Goal: Transaction & Acquisition: Purchase product/service

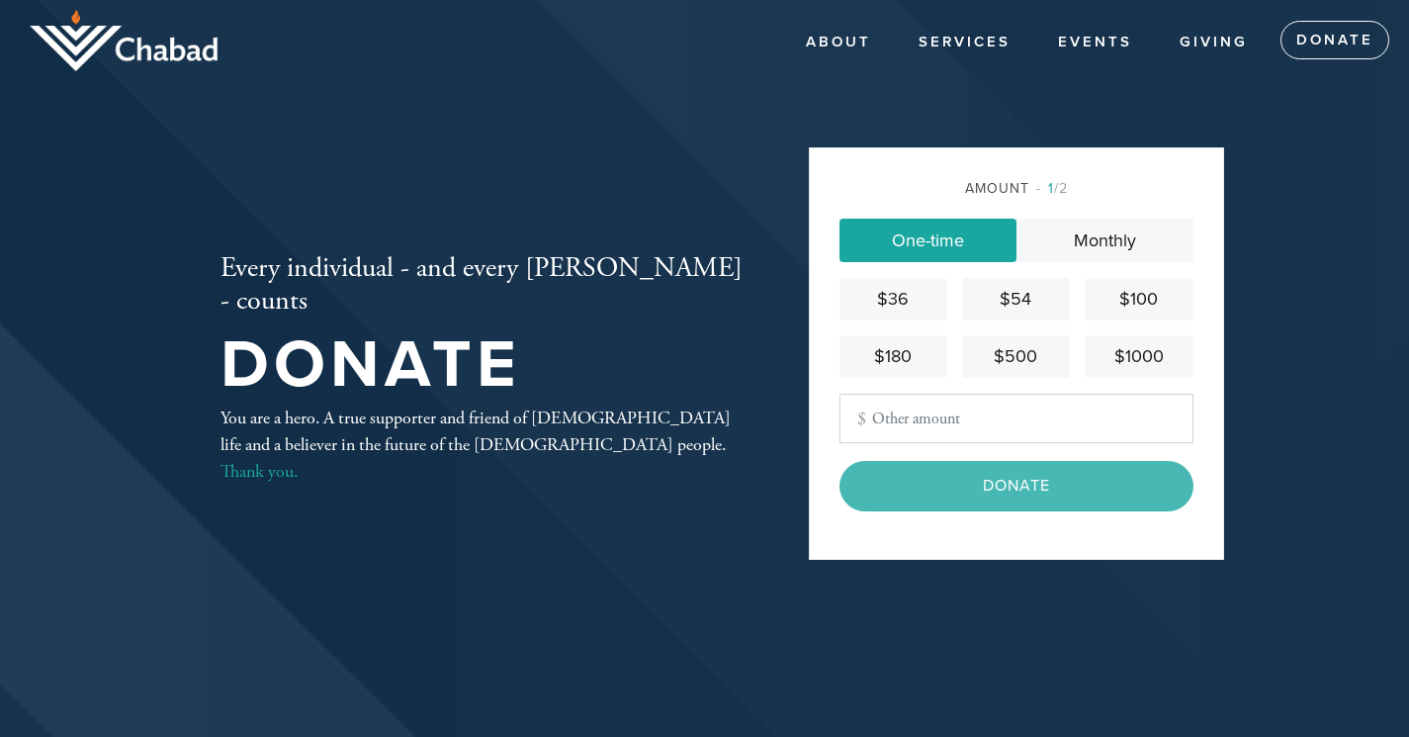
type input "101"
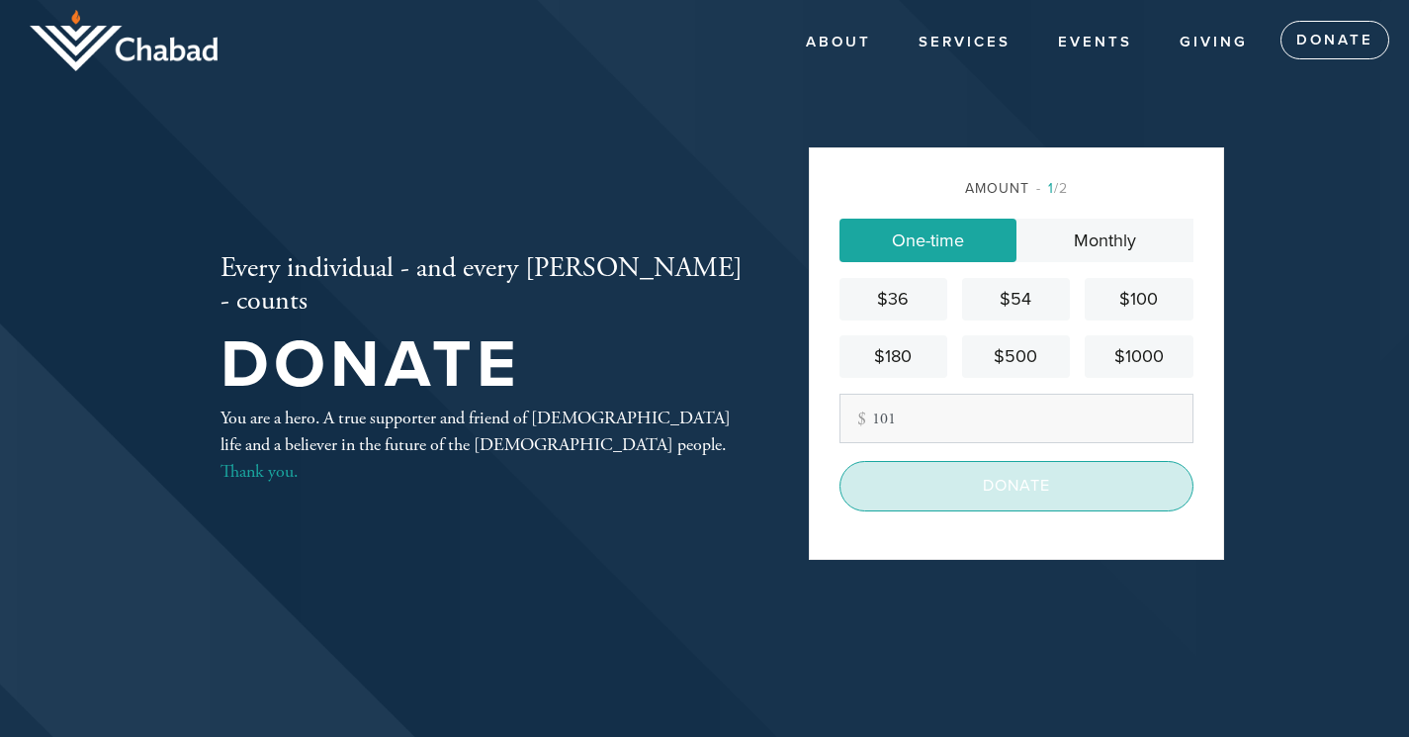
click at [1000, 487] on input "Donate" at bounding box center [1017, 485] width 354 height 49
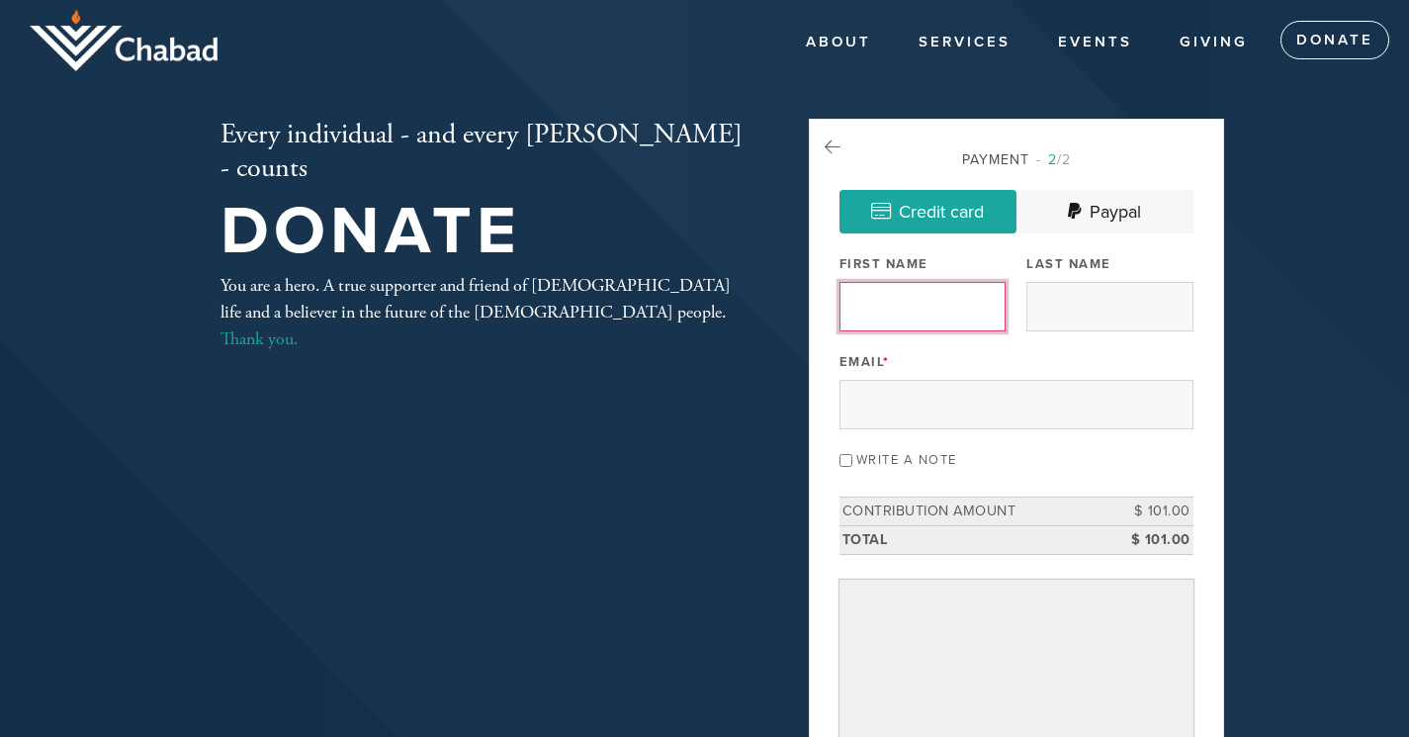
click at [940, 314] on input "First Name" at bounding box center [923, 306] width 166 height 49
click at [919, 312] on input "First Name" at bounding box center [923, 306] width 166 height 49
type input "Barry"
type input "Markman"
type input "BMARKMAN@OUTLOOK.COM"
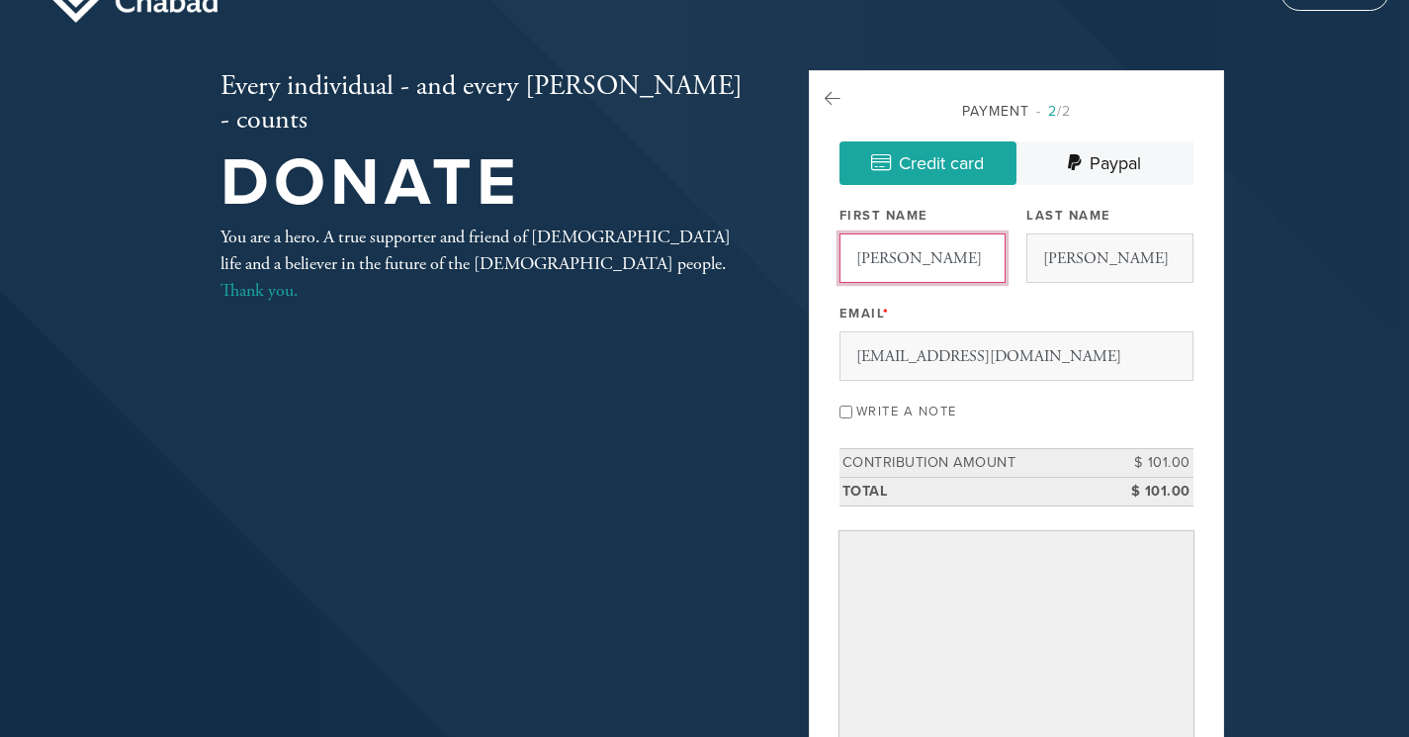
scroll to position [99, 0]
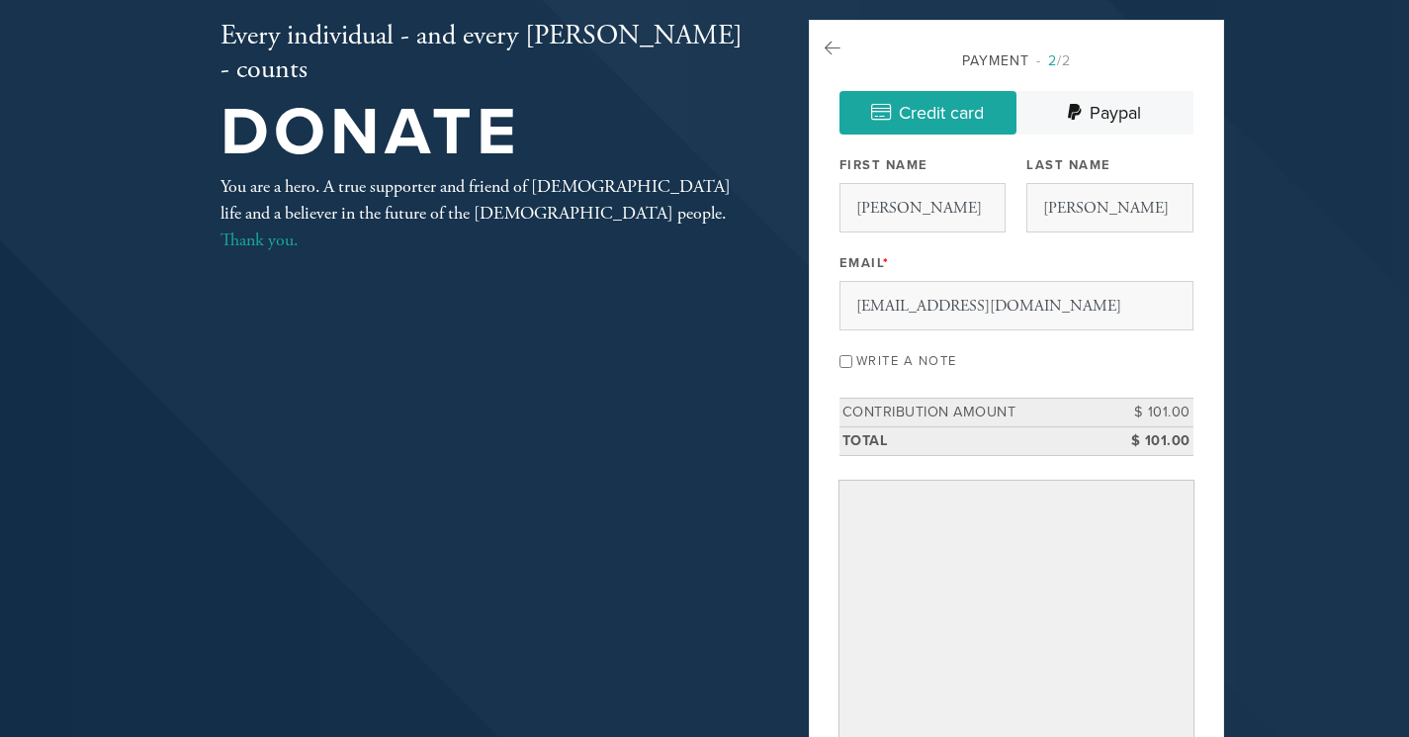
click at [845, 360] on input "Write a note" at bounding box center [846, 361] width 13 height 13
checkbox input "true"
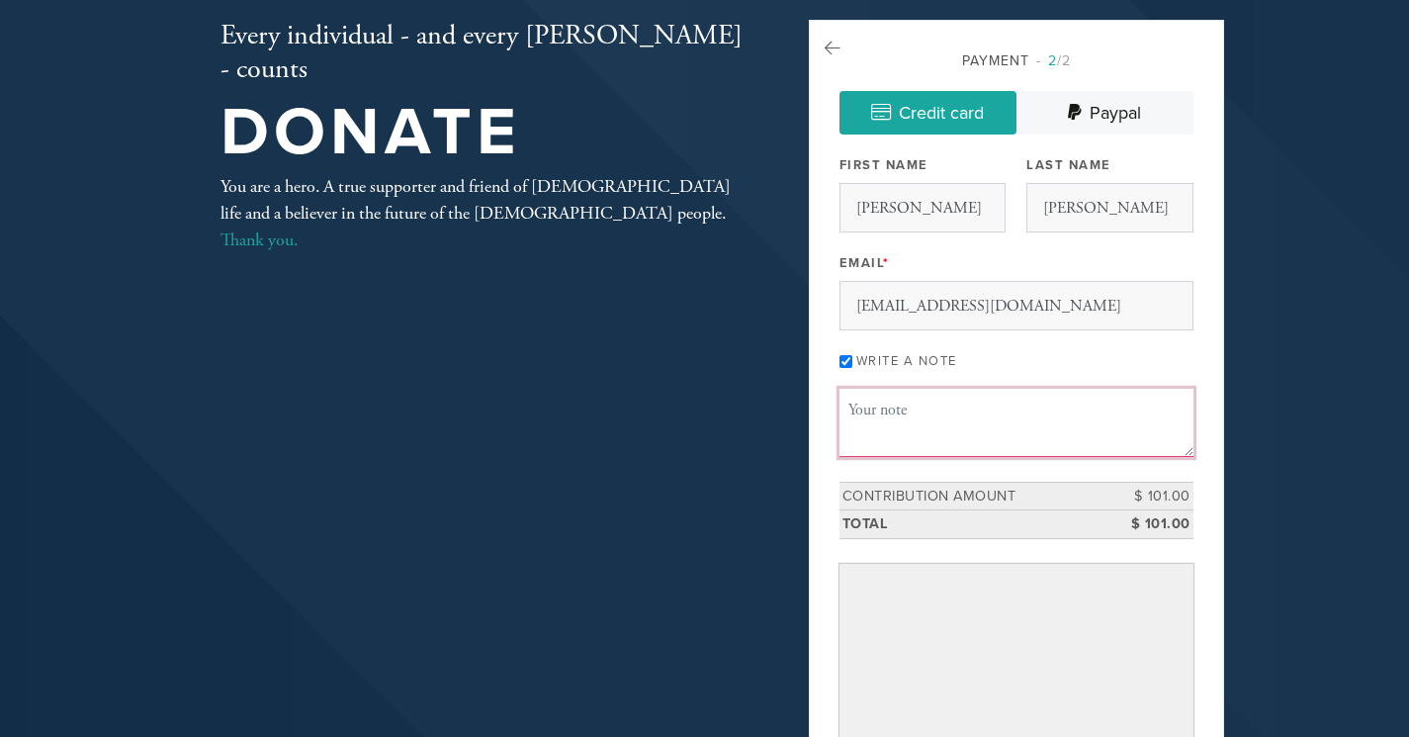
click at [876, 409] on textarea "Message or dedication" at bounding box center [1017, 422] width 354 height 67
type textarea "KAPPAROT BENZION/ YEHUDIT"
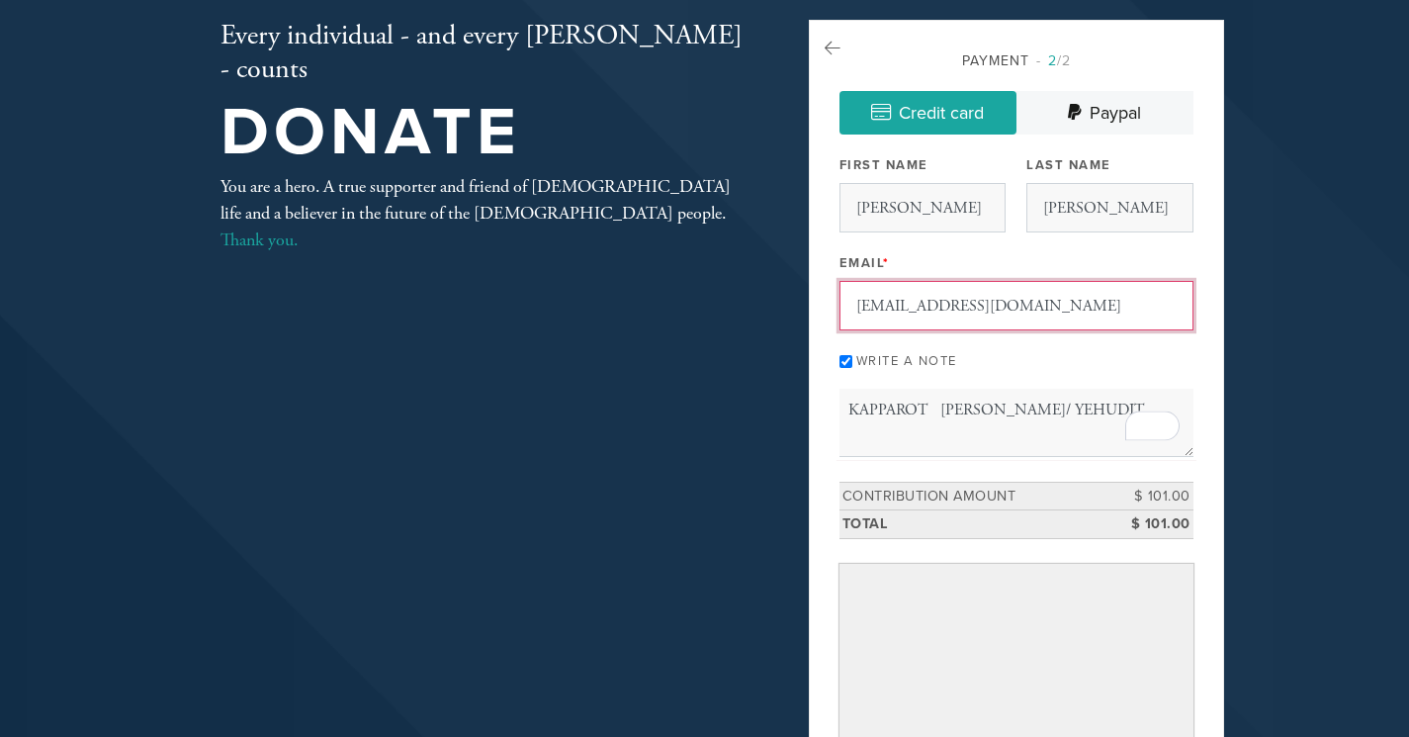
click at [931, 291] on input "BMARKMAN@OUTLOOK.COM" at bounding box center [1017, 305] width 354 height 49
type input "BMARKMA/N@OUTLOOK.COM"
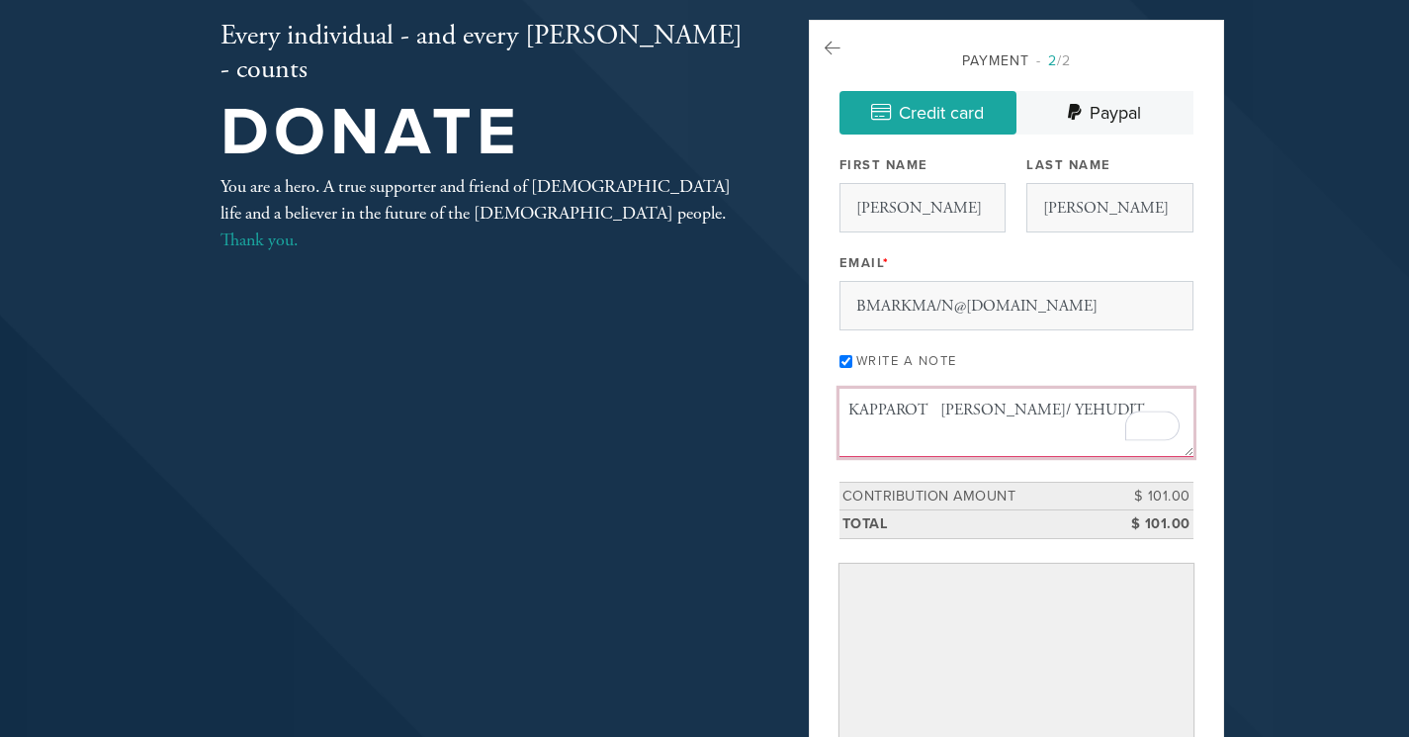
click at [1095, 403] on textarea "KAPPAROT BENZION/ YEHUDIT" at bounding box center [1017, 422] width 354 height 67
click at [1092, 396] on textarea "KAPPAROT BENZION/ YEHUDIT/HAVA ( LARGO MAR TX) / CHAIM ( NY,NY) / MALCHA SHANA …" at bounding box center [1017, 422] width 354 height 67
click at [907, 424] on textarea "KAPPAROT BENZION/ YEHUDIT (FRISCO TX) /HAVA ( LARGO MAR TX) / CHAIM ( NY,NY) / …" at bounding box center [1017, 422] width 354 height 67
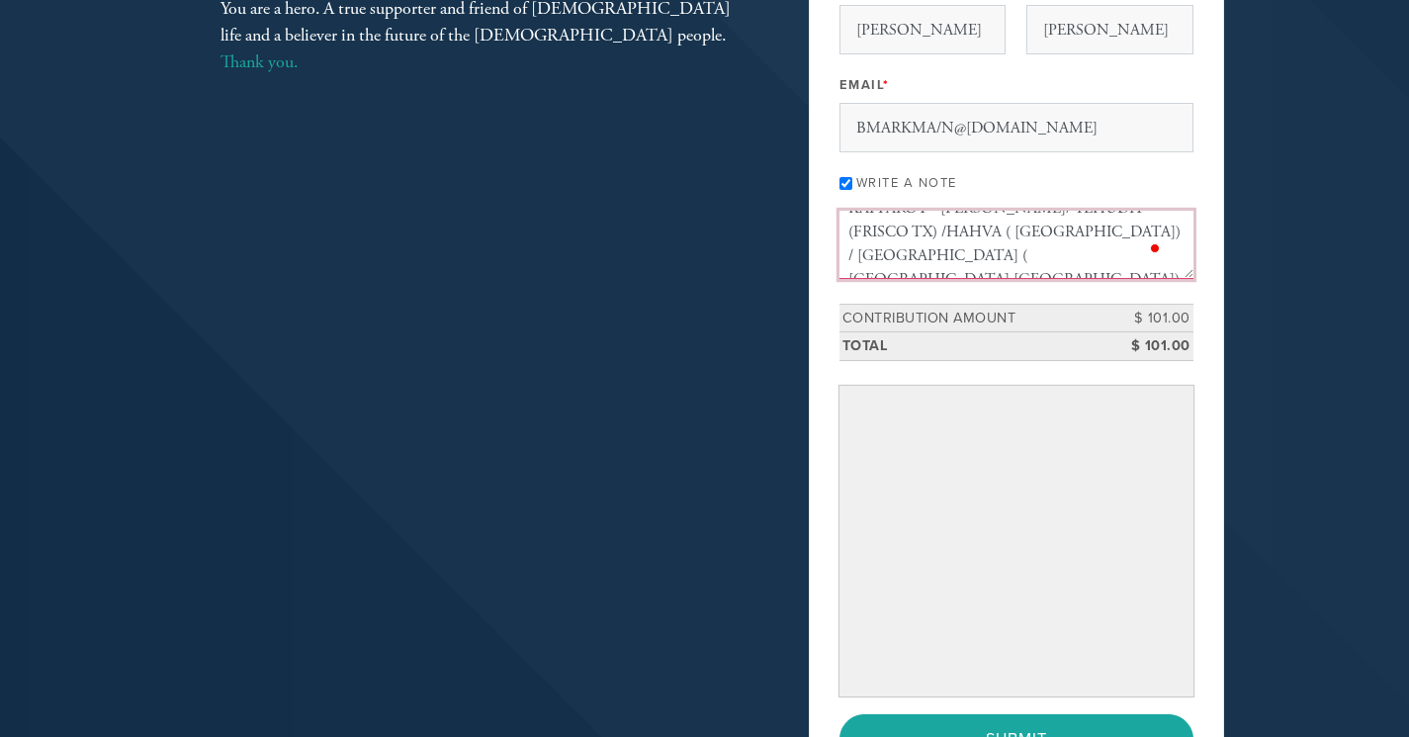
scroll to position [297, 0]
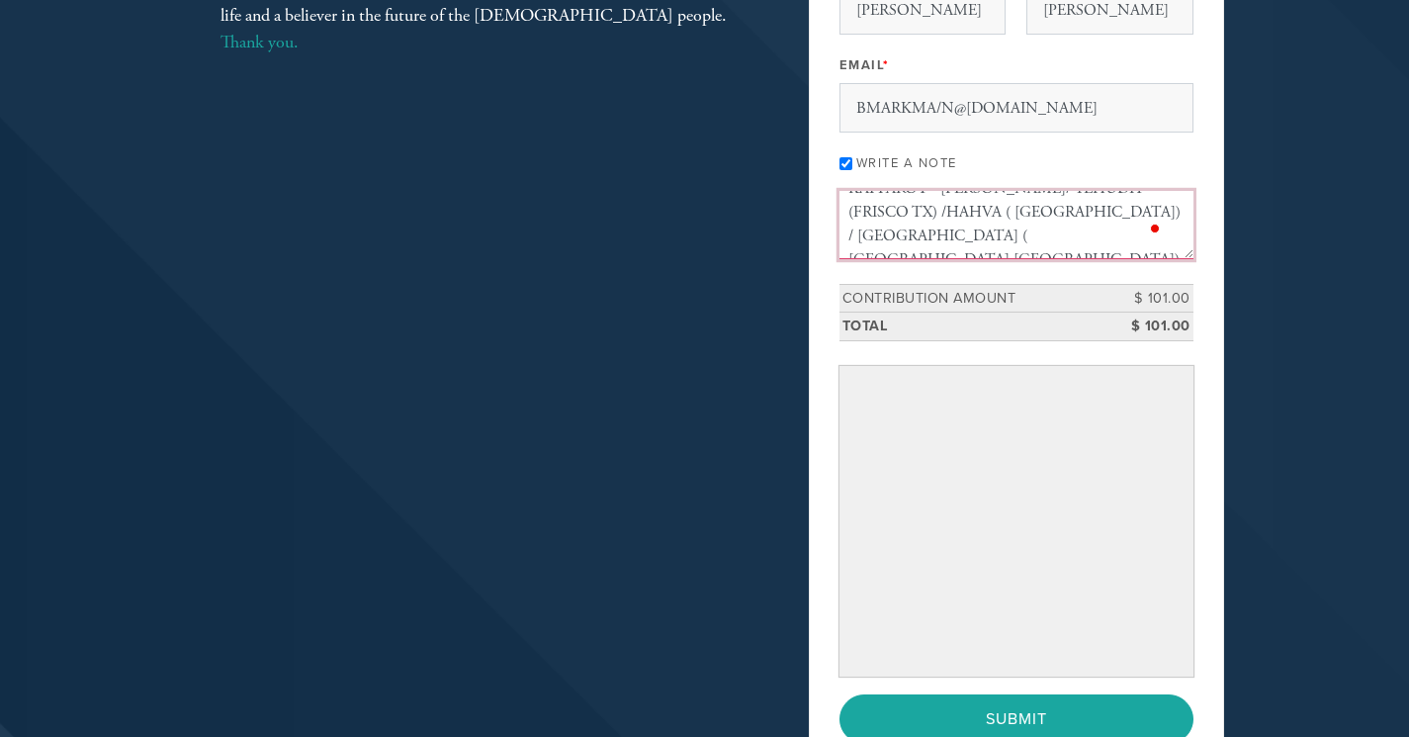
type textarea "KAPPAROT BENZION/ YEHUDIT (FRISCO TX) /HAHVA ( LARGO MAR TX) / CHAIM ( NY,NY) /…"
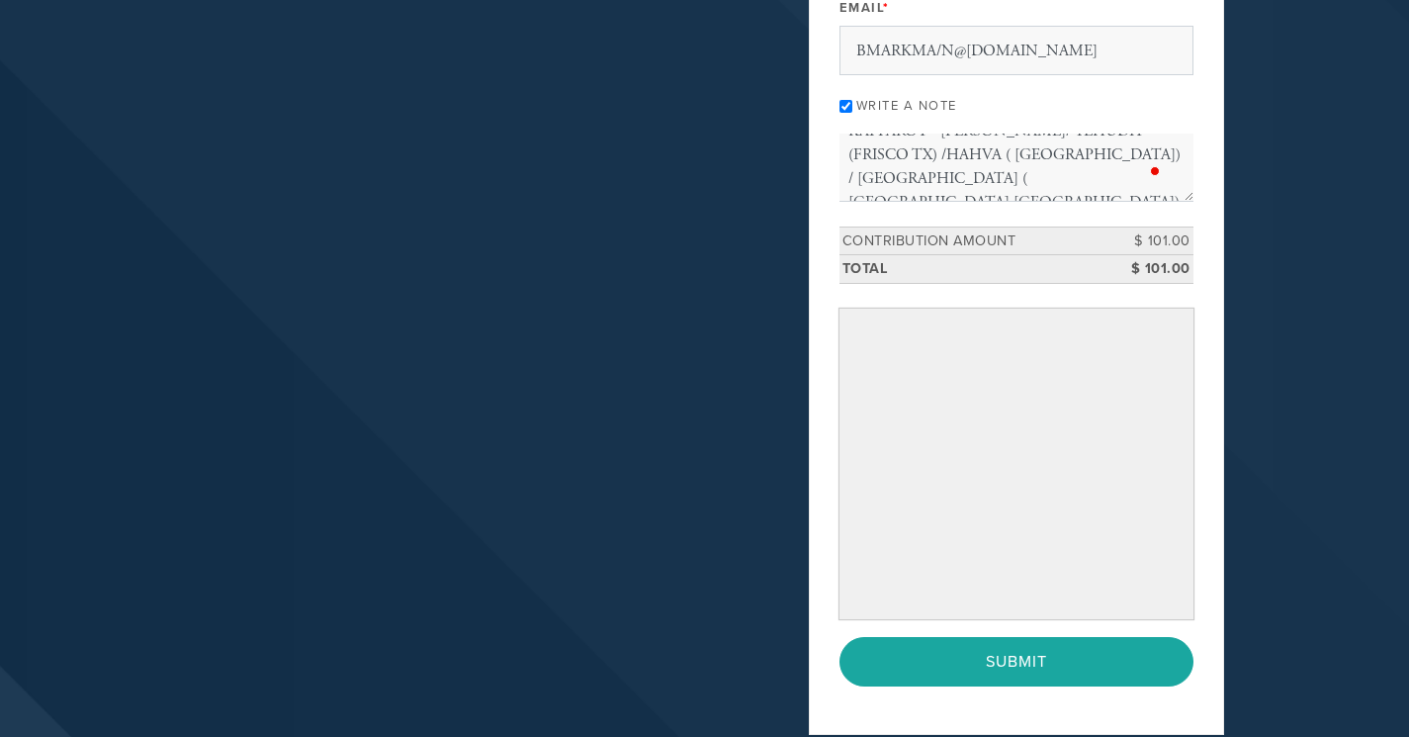
scroll to position [396, 0]
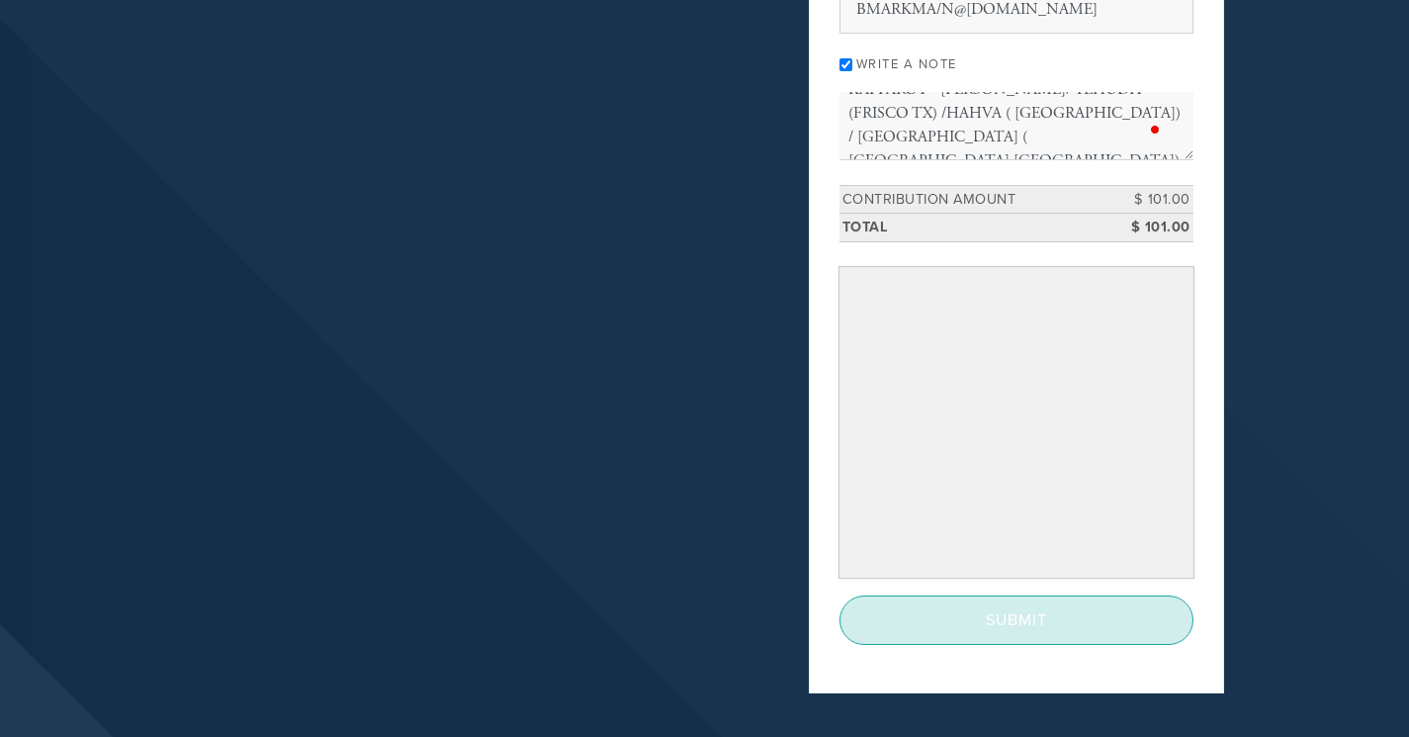
click at [1028, 618] on input "Submit" at bounding box center [1017, 619] width 354 height 49
click at [987, 628] on input "Submit" at bounding box center [1017, 619] width 354 height 49
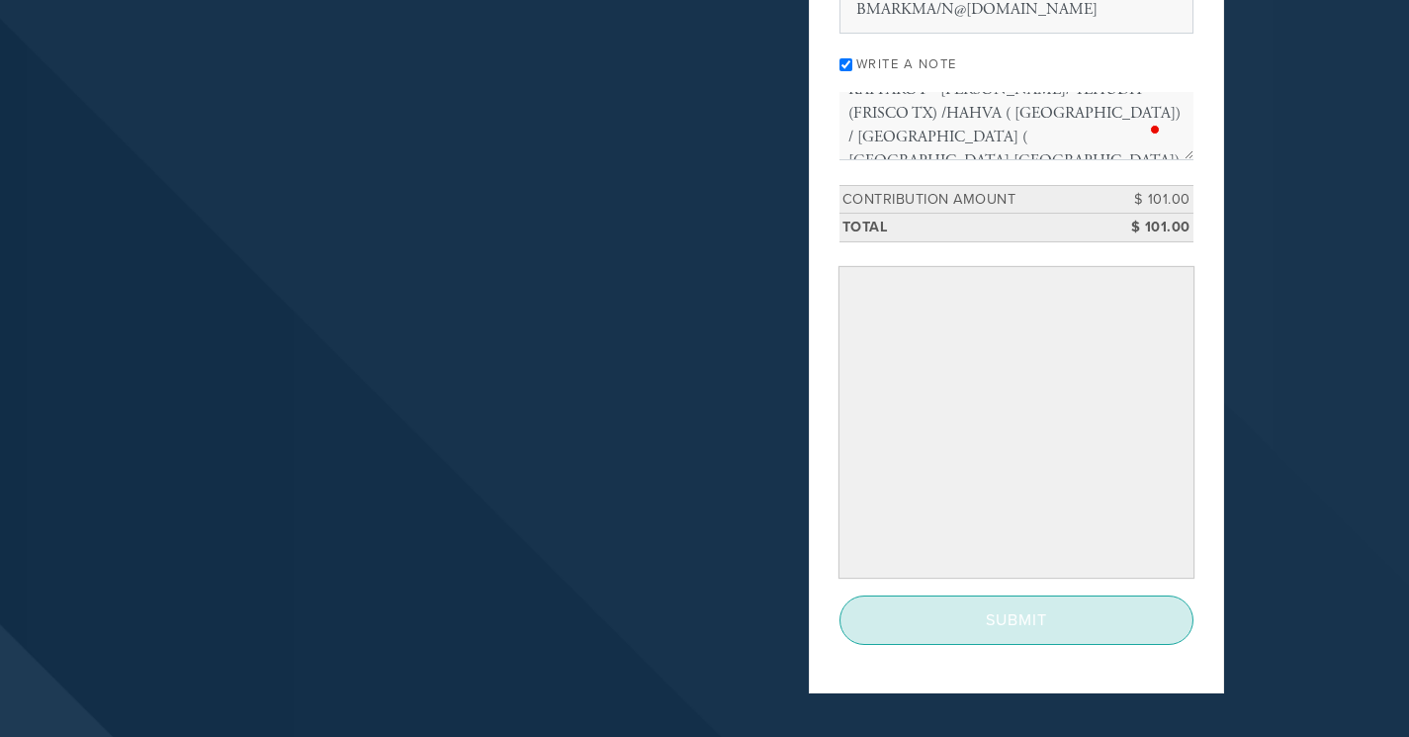
click at [987, 627] on input "Submit" at bounding box center [1017, 619] width 354 height 49
click at [987, 626] on input "Submit" at bounding box center [1017, 619] width 354 height 49
click at [980, 613] on input "Submit" at bounding box center [1017, 619] width 354 height 49
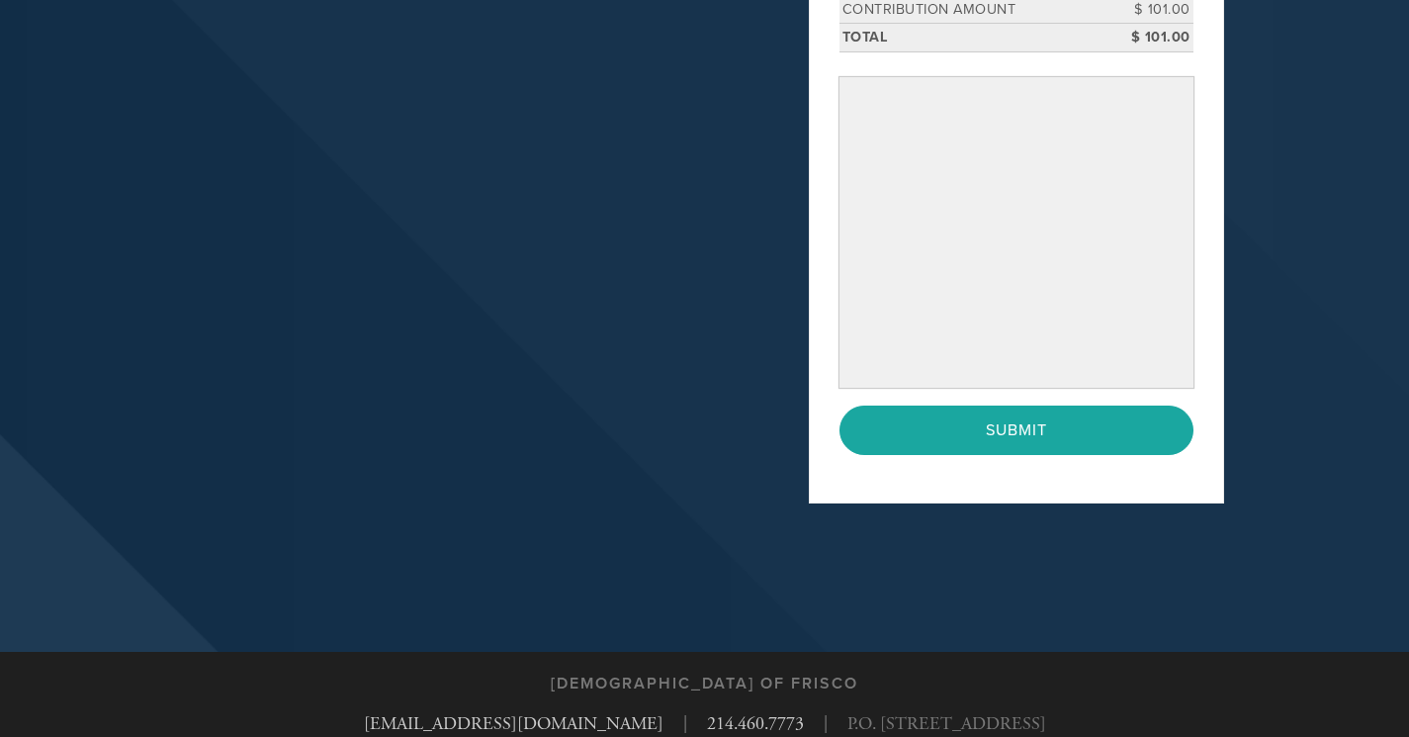
scroll to position [692, 0]
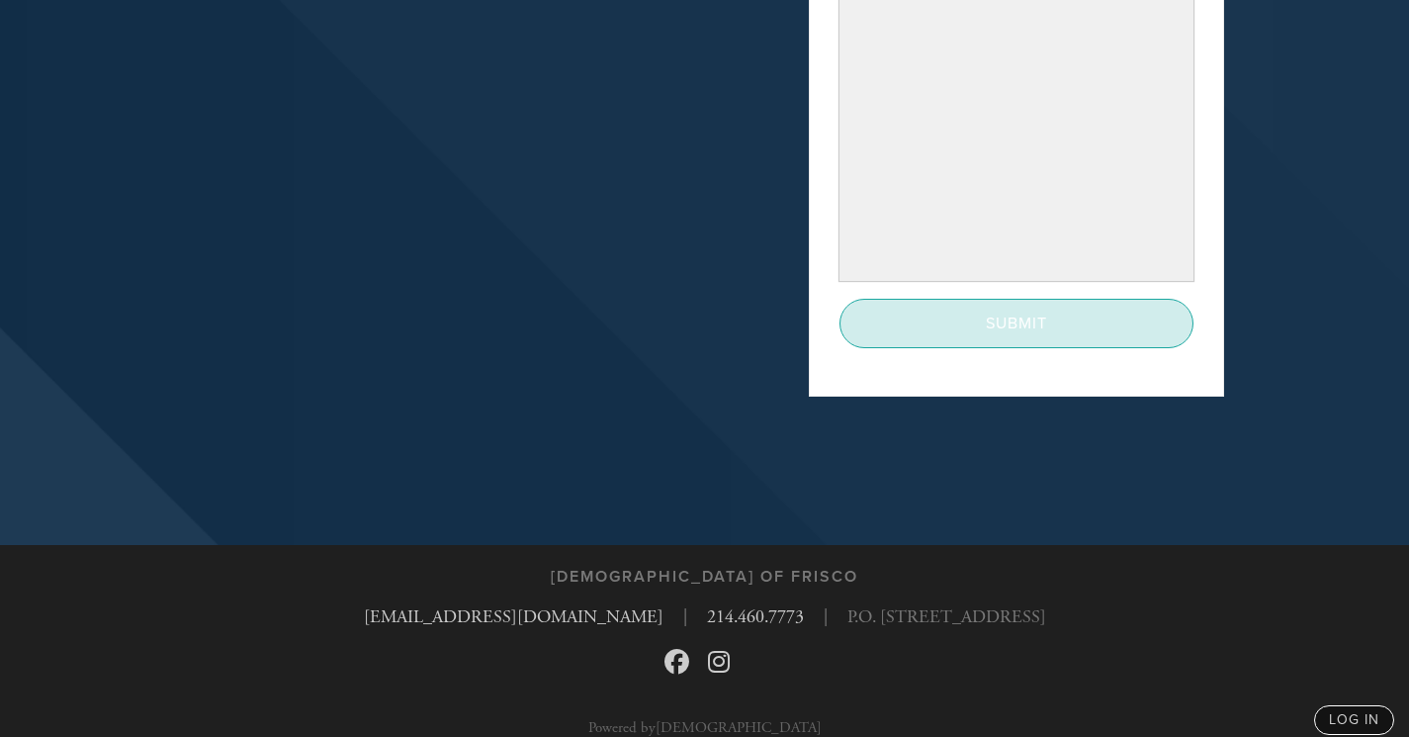
click at [1012, 337] on input "Submit" at bounding box center [1017, 323] width 354 height 49
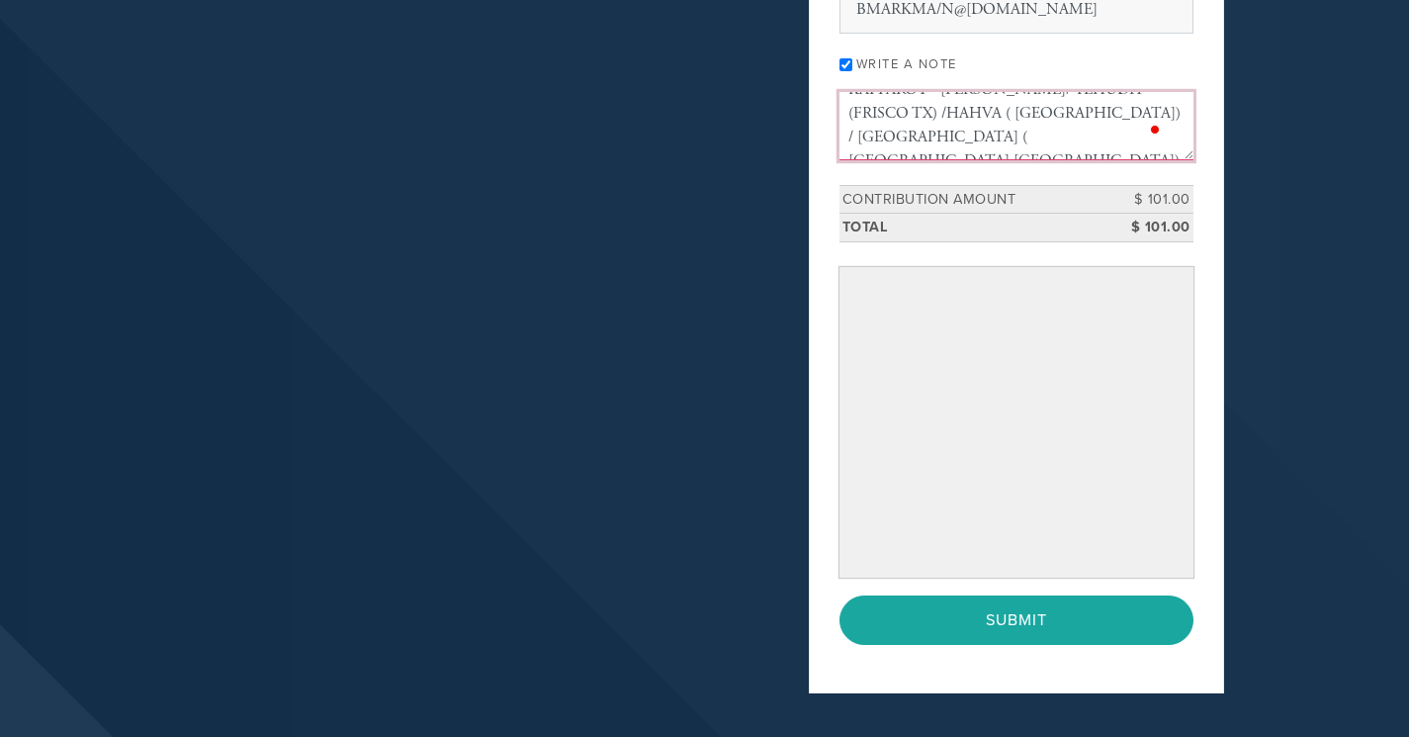
scroll to position [0, 0]
drag, startPoint x: 1139, startPoint y: 136, endPoint x: 835, endPoint y: 92, distance: 307.9
click at [832, 87] on div "Payment 2 /2 Credit card Paypal Payment Processor Pay Later Credit Card Paypal …" at bounding box center [1016, 208] width 415 height 970
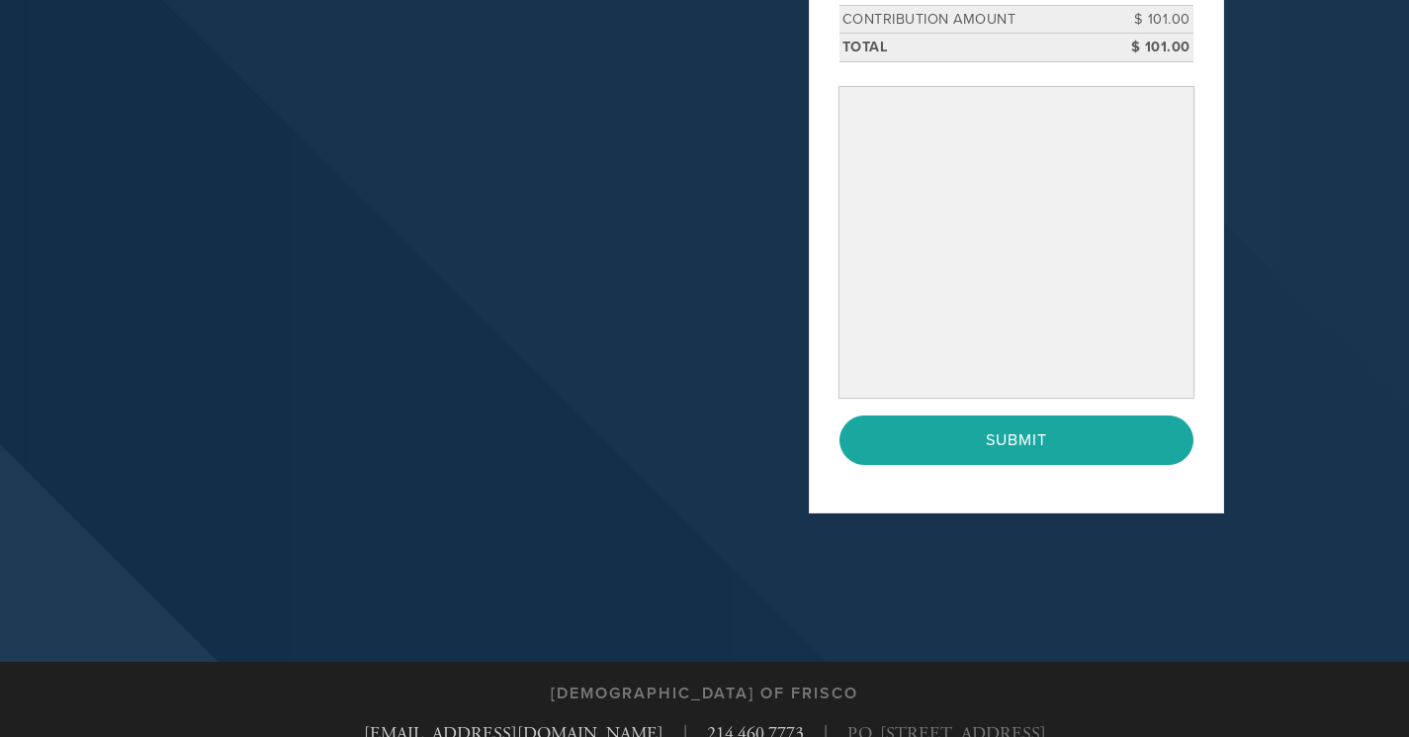
scroll to position [593, 0]
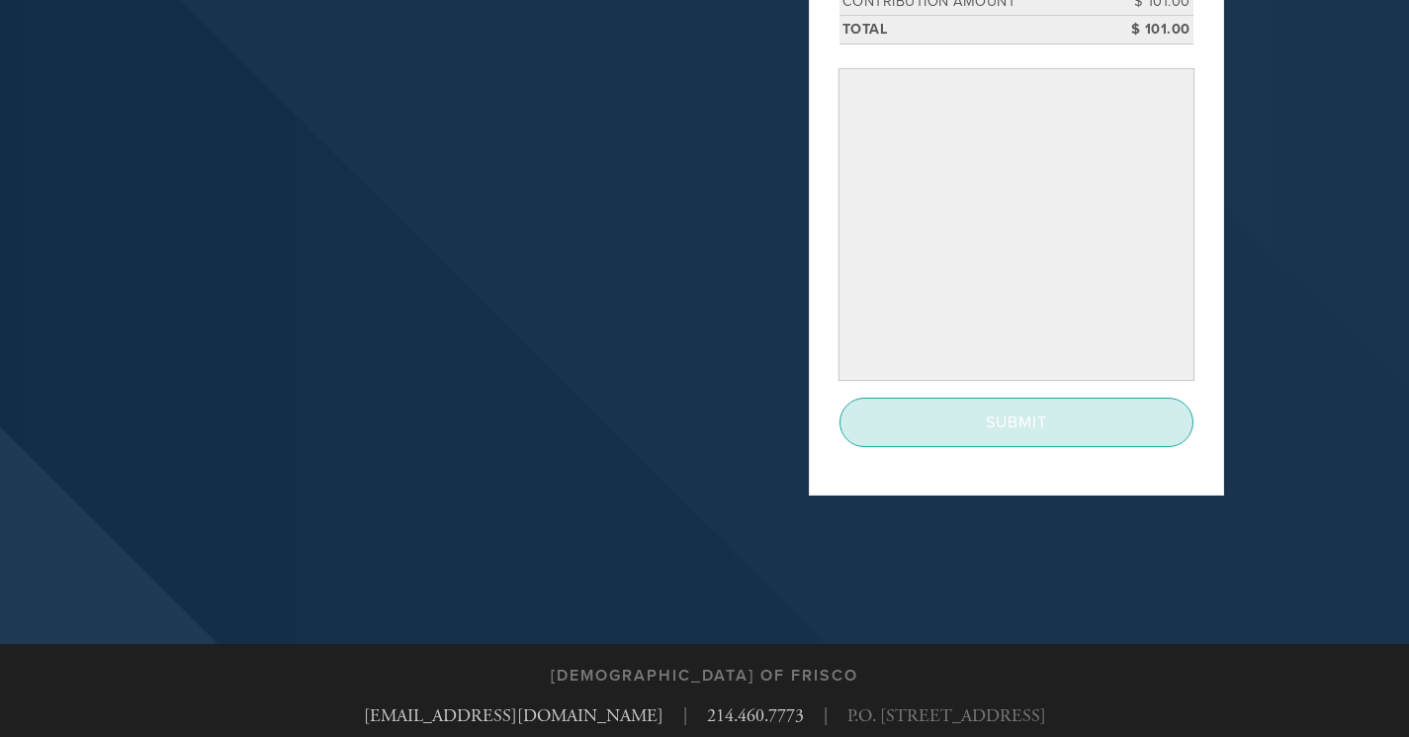
click at [1024, 433] on input "Submit" at bounding box center [1017, 422] width 354 height 49
click at [1005, 429] on input "Submit" at bounding box center [1017, 422] width 354 height 49
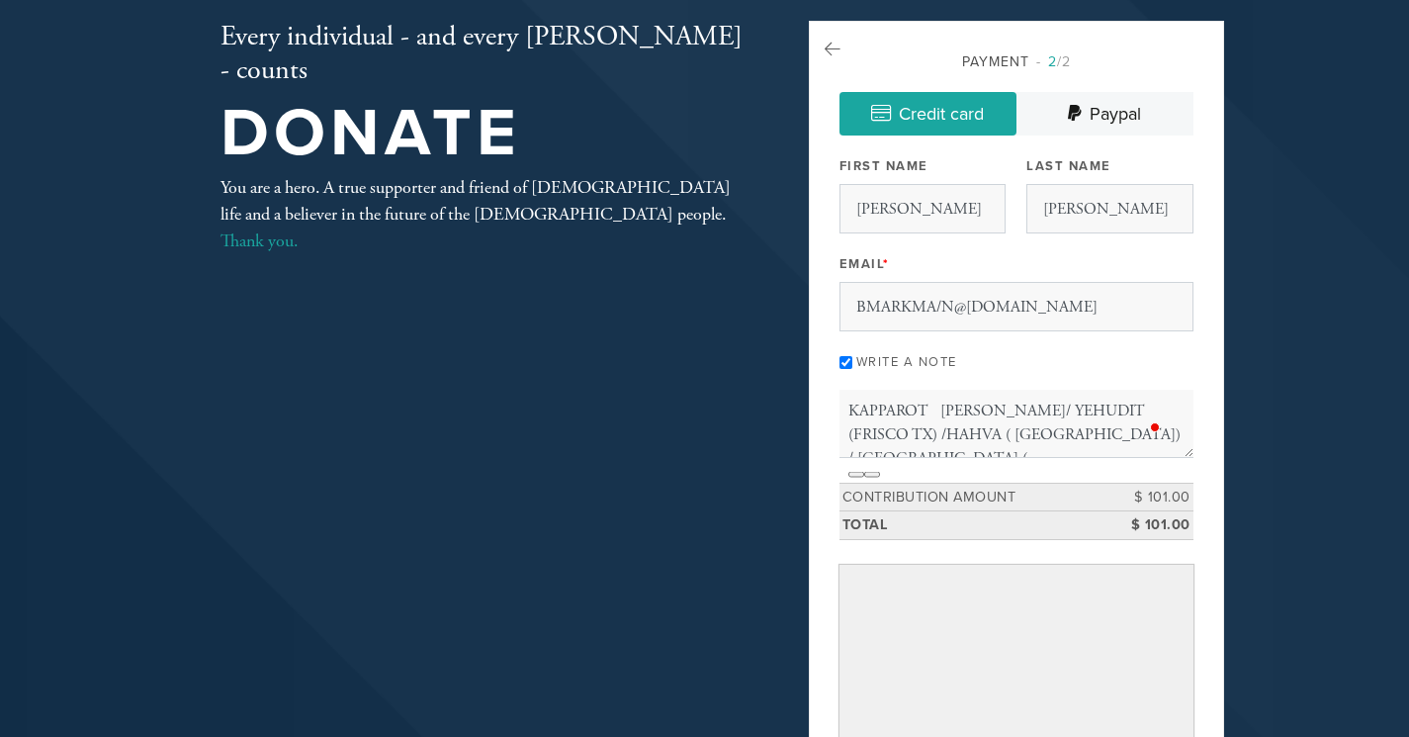
scroll to position [99, 0]
click at [909, 112] on link "Credit card" at bounding box center [928, 113] width 177 height 44
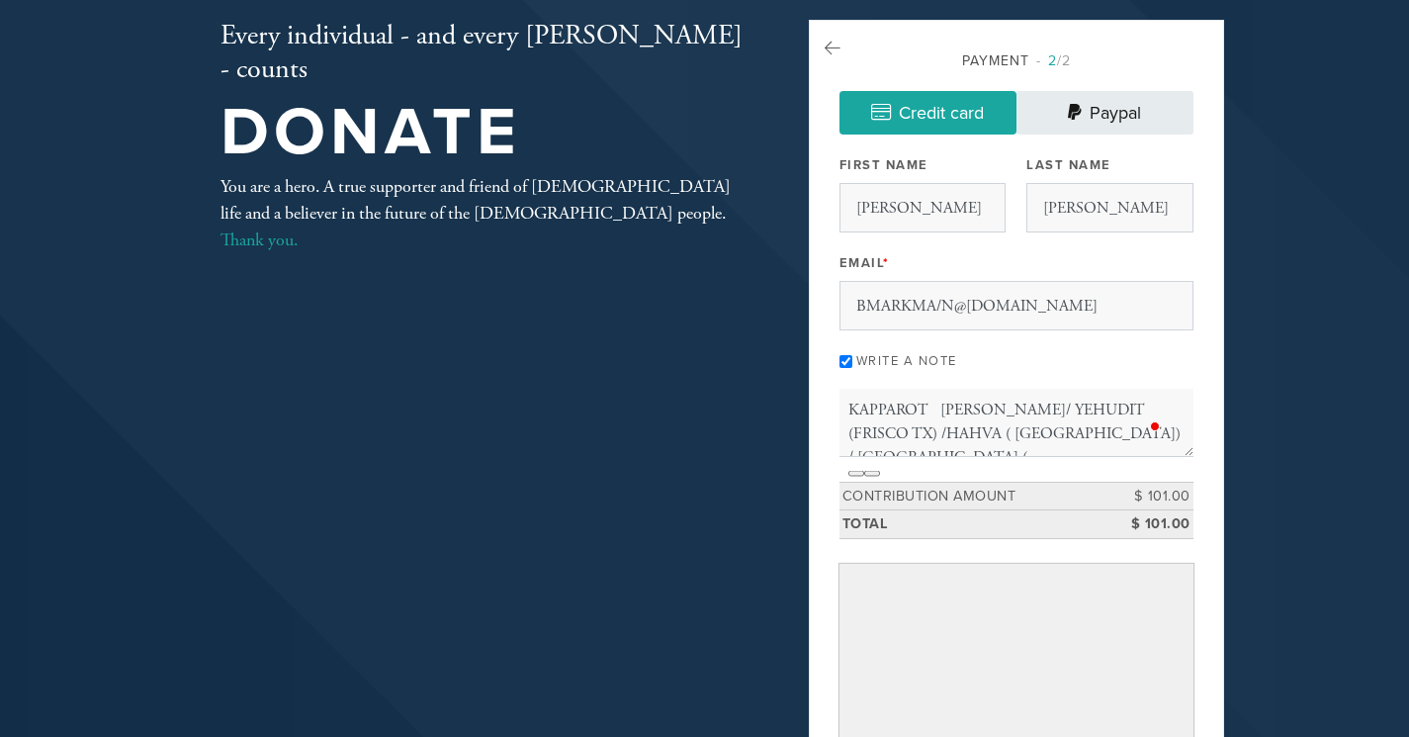
click at [1106, 121] on link "Paypal" at bounding box center [1105, 113] width 177 height 44
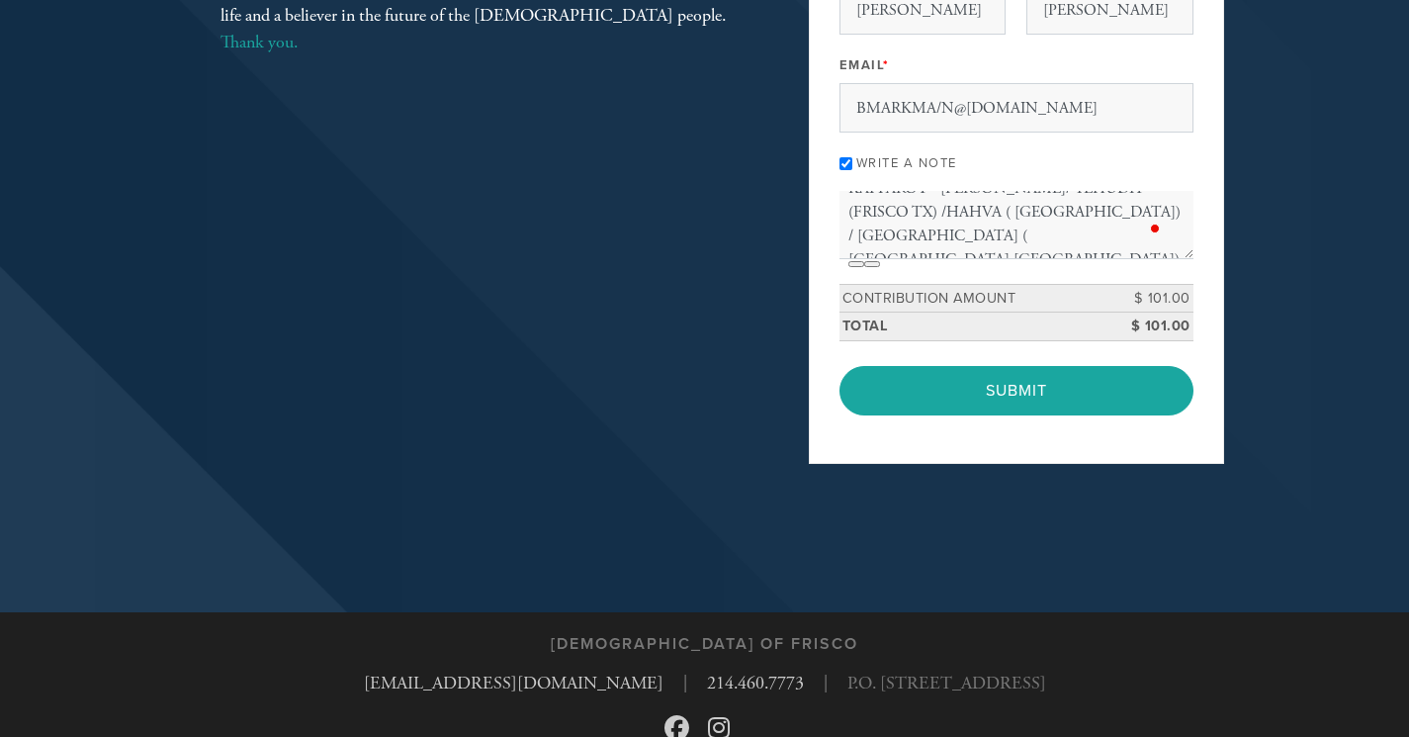
scroll to position [198, 0]
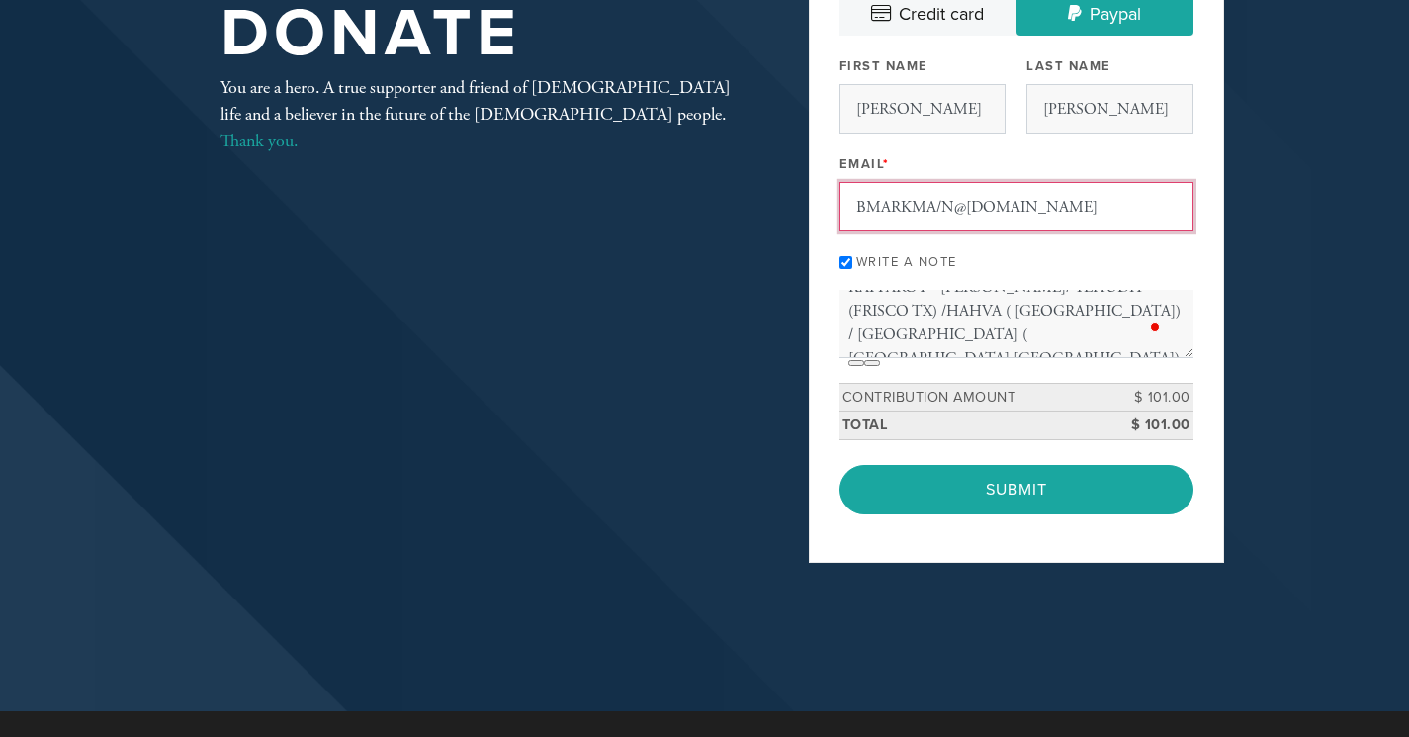
drag, startPoint x: 940, startPoint y: 208, endPoint x: 957, endPoint y: 233, distance: 31.3
click at [941, 209] on input "BMARKMA/N@OUTLOOK.COM" at bounding box center [1017, 206] width 354 height 49
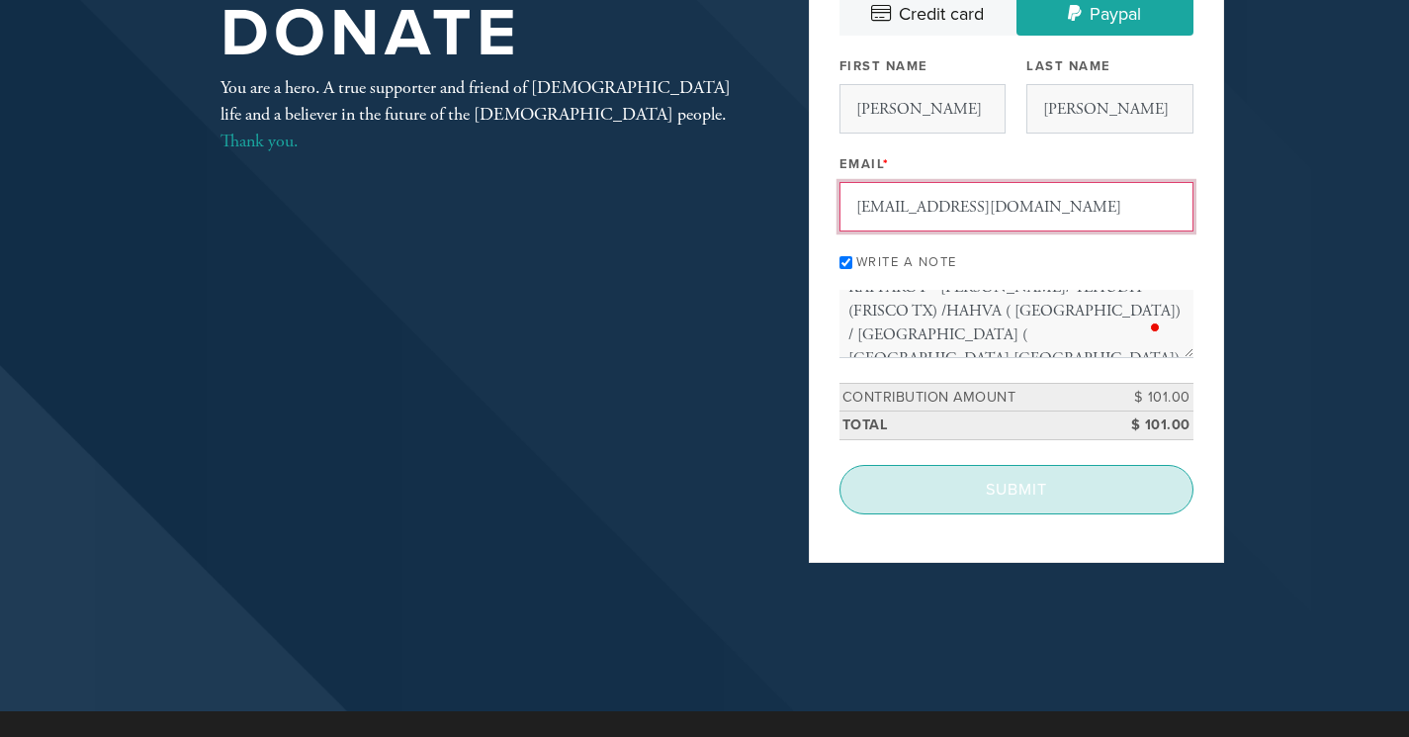
type input "BMARKMAN@OUTLOOK.COM"
click at [1032, 503] on input "Submit" at bounding box center [1017, 489] width 354 height 49
